Goal: Information Seeking & Learning: Learn about a topic

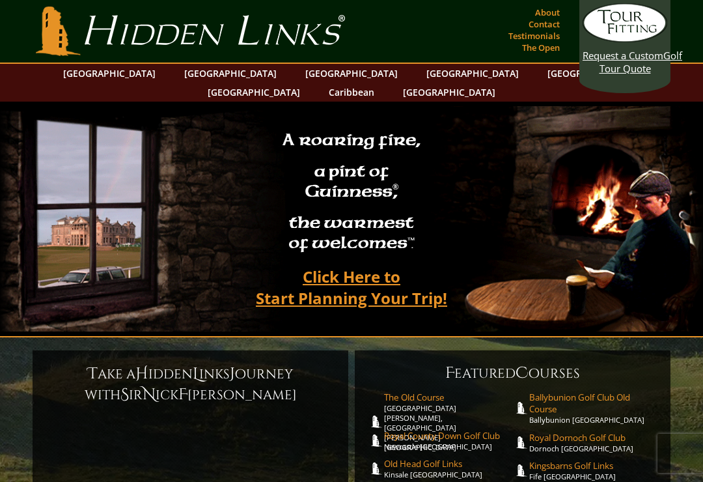
click at [147, 76] on link "[GEOGRAPHIC_DATA]" at bounding box center [109, 73] width 105 height 19
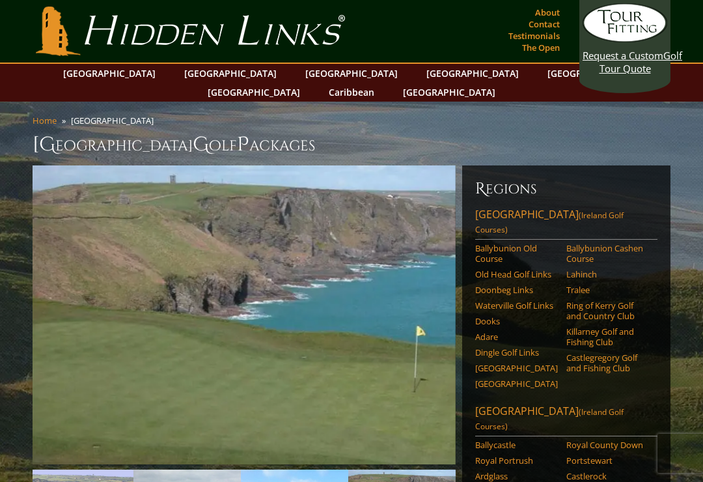
click at [511, 269] on link "Old Head Golf Links" at bounding box center [516, 274] width 83 height 10
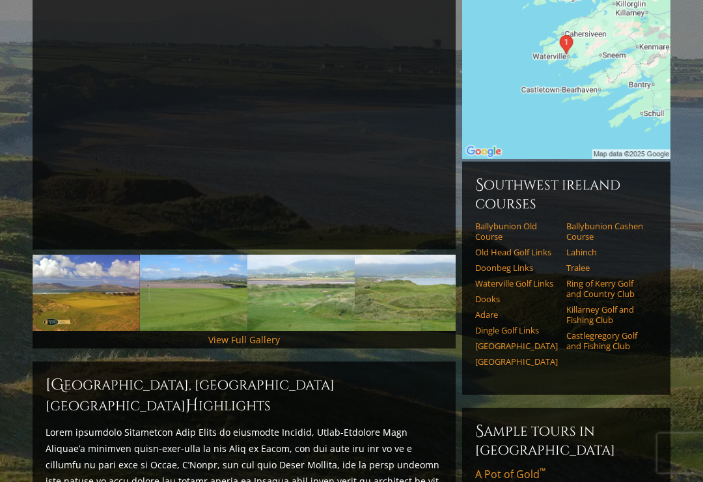
scroll to position [215, 0]
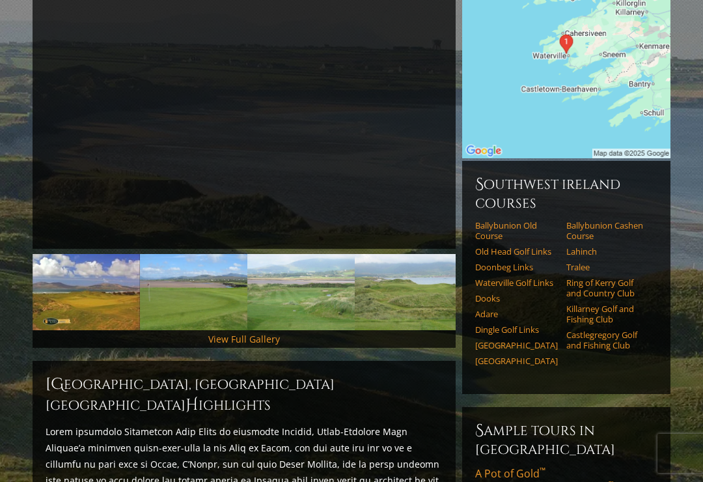
click at [486, 309] on link "Adare" at bounding box center [516, 314] width 83 height 10
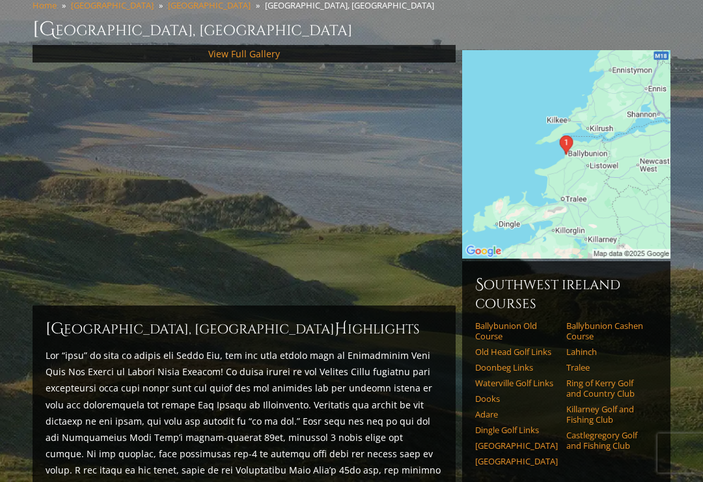
scroll to position [130, 0]
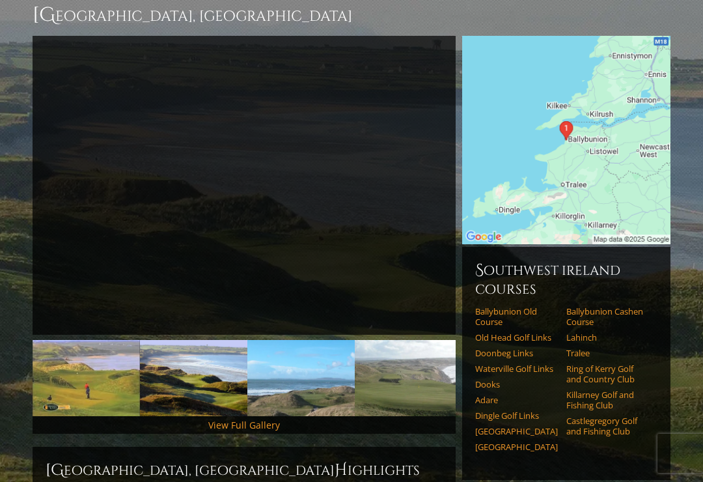
click at [587, 306] on link "Ballybunion Cashen Course" at bounding box center [607, 316] width 83 height 21
